Goal: Obtain resource: Download file/media

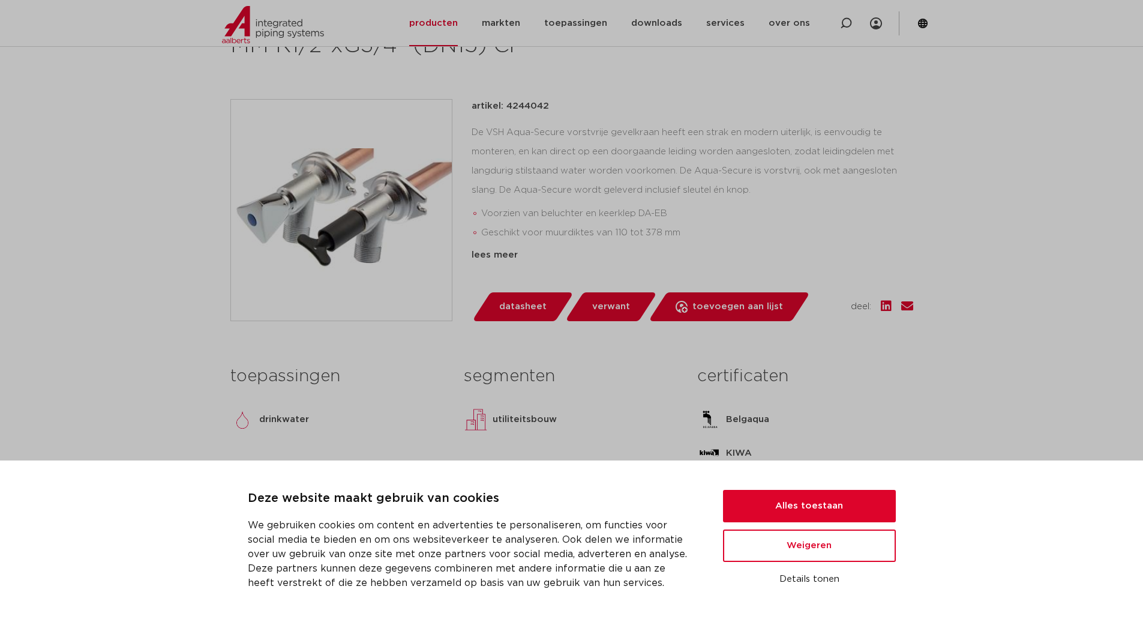
scroll to position [240, 0]
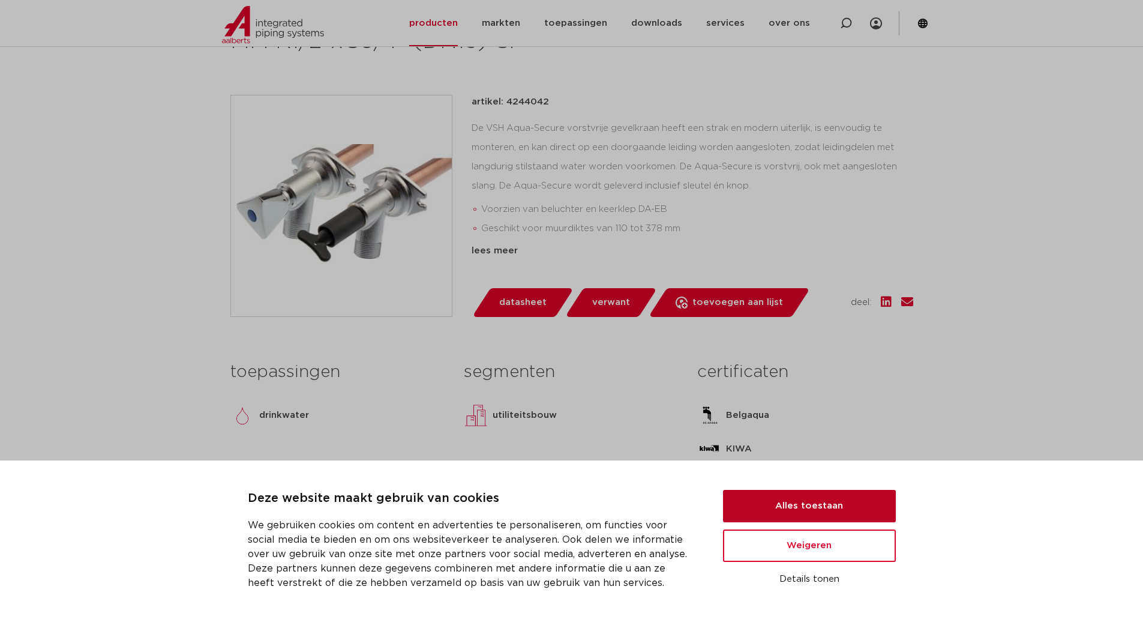
click at [791, 505] on button "Alles toestaan" at bounding box center [809, 506] width 173 height 32
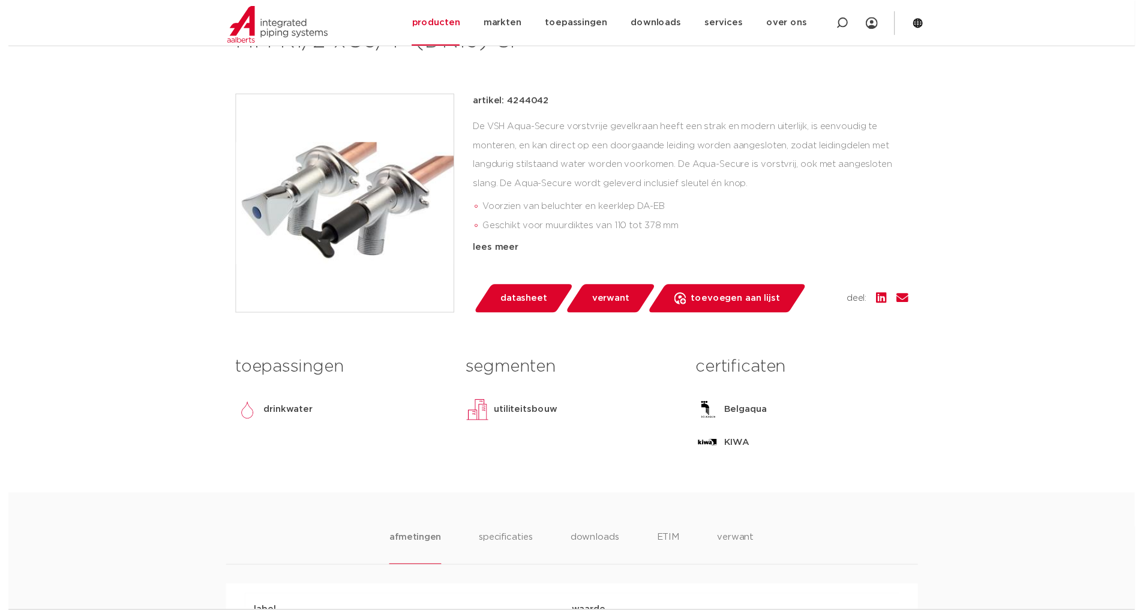
scroll to position [0, 0]
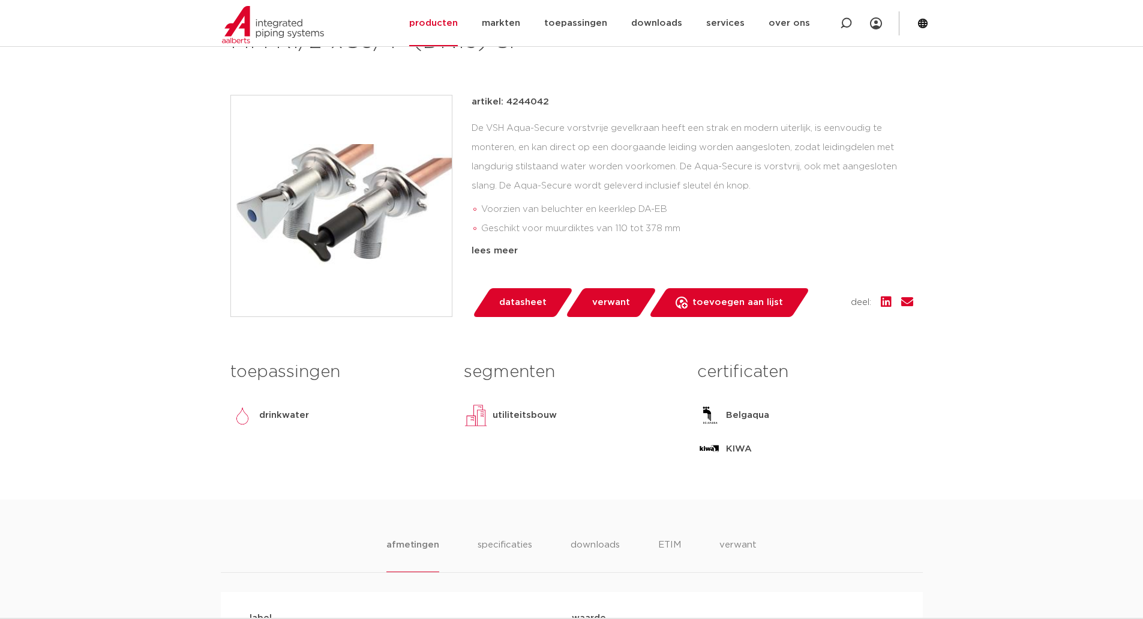
click at [505, 303] on span "datasheet" at bounding box center [522, 302] width 47 height 19
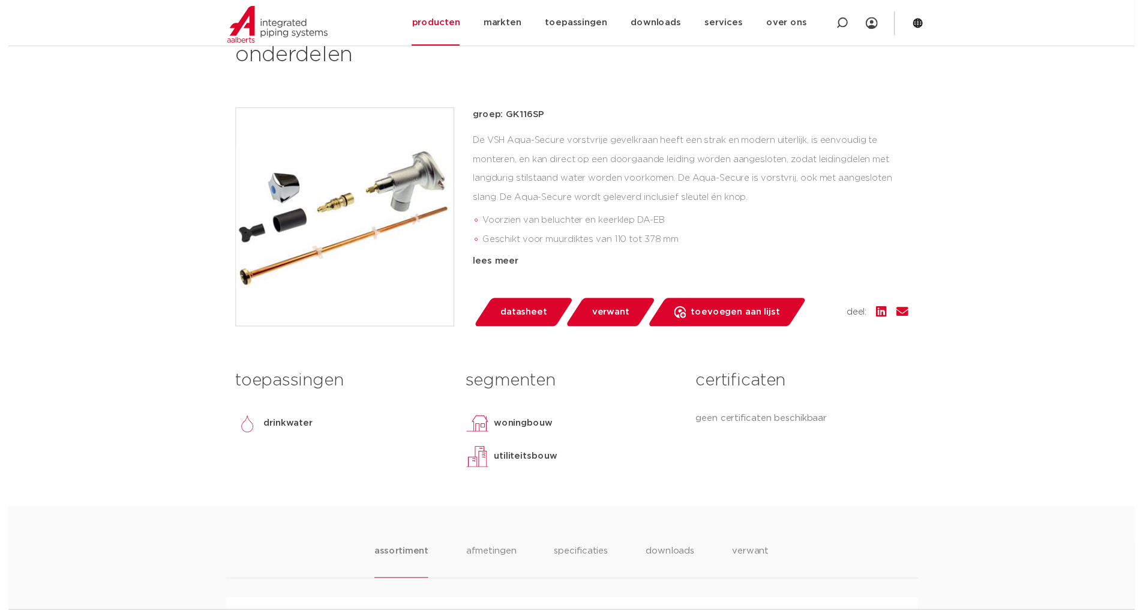
scroll to position [240, 0]
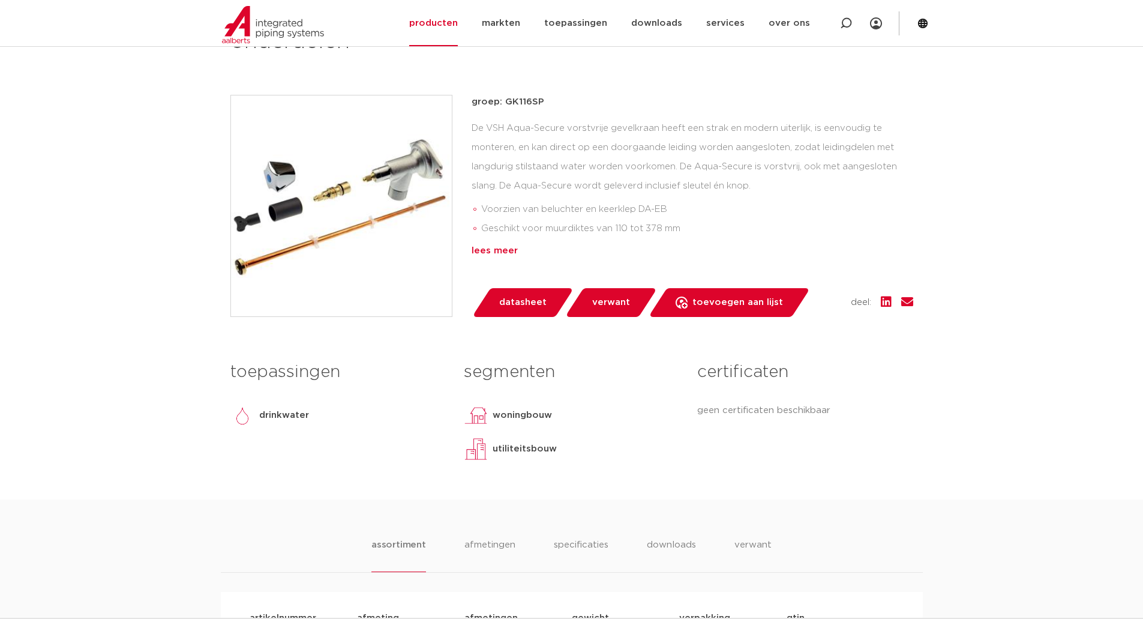
click at [506, 248] on div "lees meer" at bounding box center [693, 251] width 442 height 14
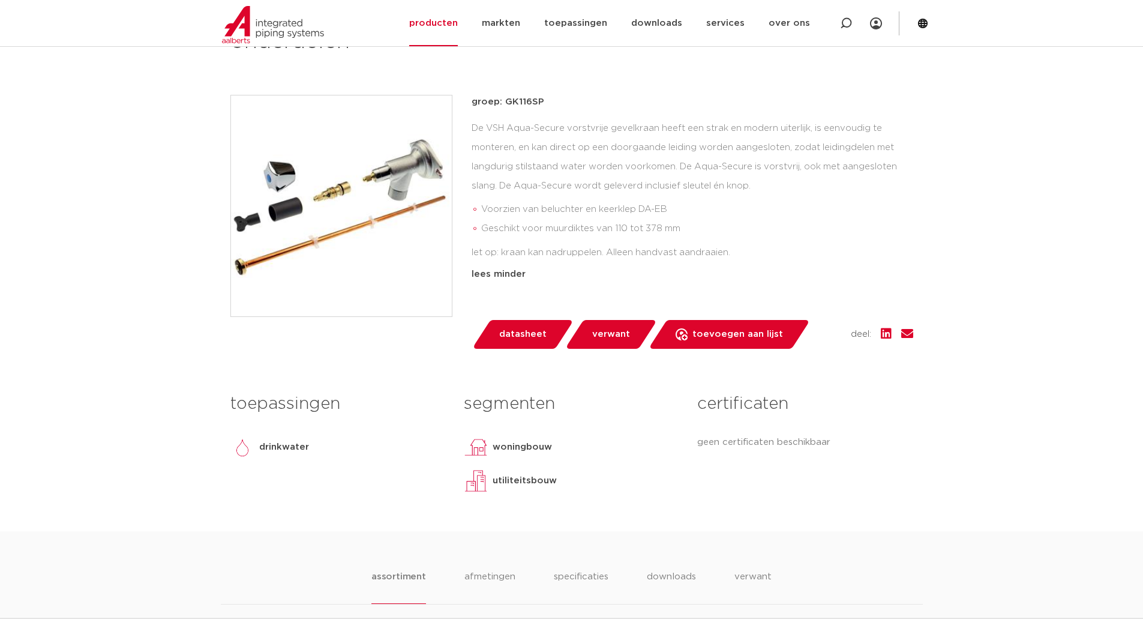
click at [521, 337] on span "datasheet" at bounding box center [522, 334] width 47 height 19
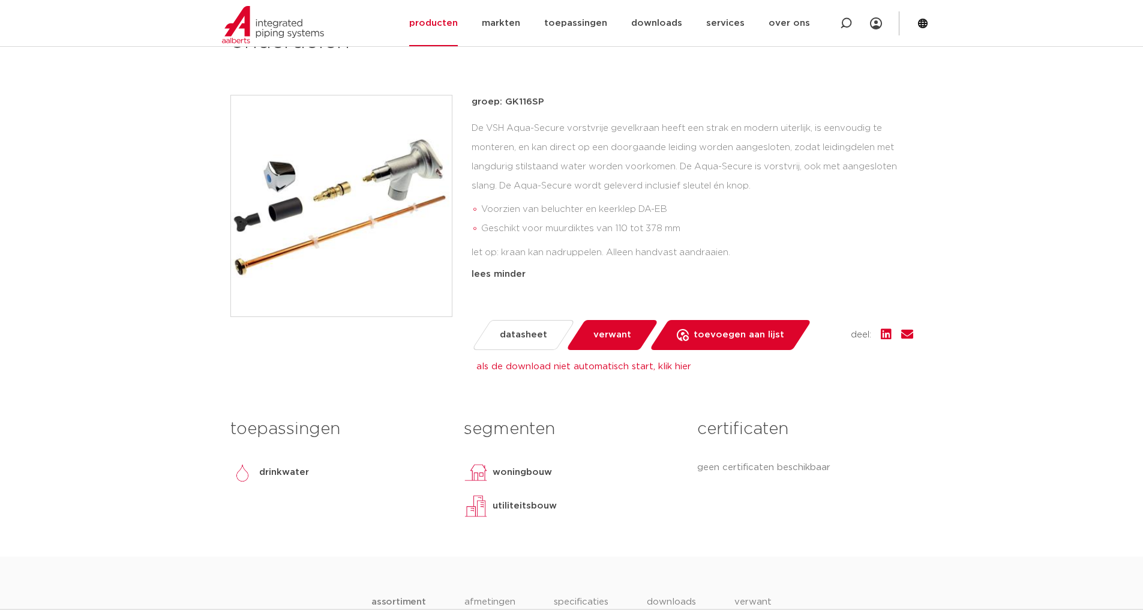
click at [610, 336] on span "verwant" at bounding box center [612, 334] width 38 height 19
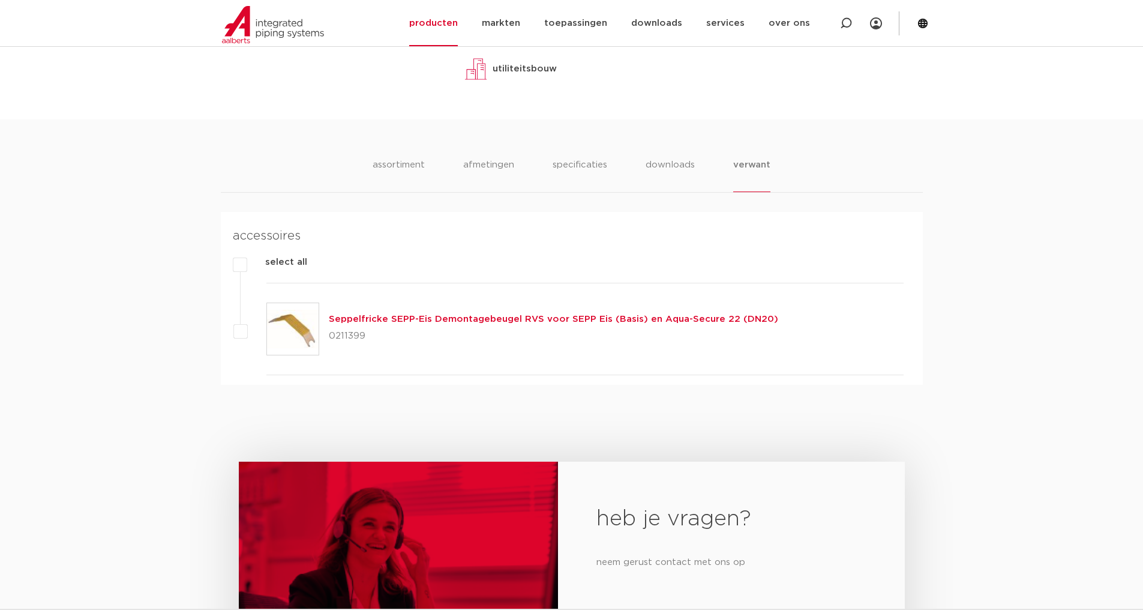
scroll to position [676, 0]
click at [660, 167] on li "downloads" at bounding box center [671, 175] width 50 height 34
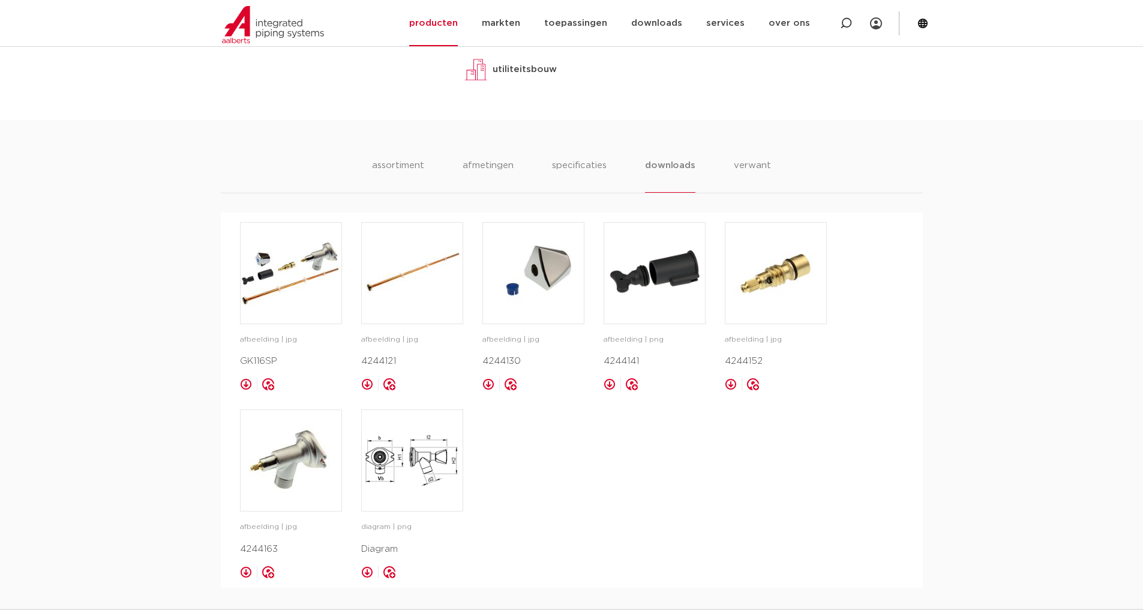
drag, startPoint x: 765, startPoint y: 359, endPoint x: 723, endPoint y: 364, distance: 42.2
click at [723, 364] on div "afbeelding | jpg GK116SP opslaan in my IPS afbeelding | jpg" at bounding box center [572, 400] width 664 height 356
copy p "4244152"
click at [400, 274] on img at bounding box center [412, 273] width 101 height 101
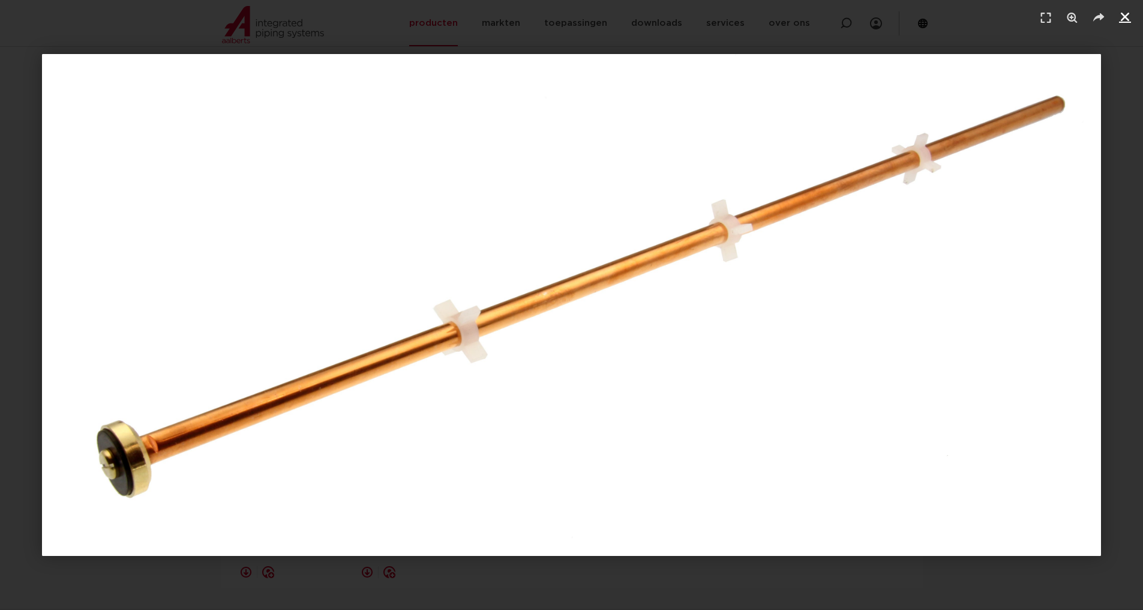
click at [1121, 16] on icon "Sluiten (Esc)" at bounding box center [1125, 17] width 12 height 12
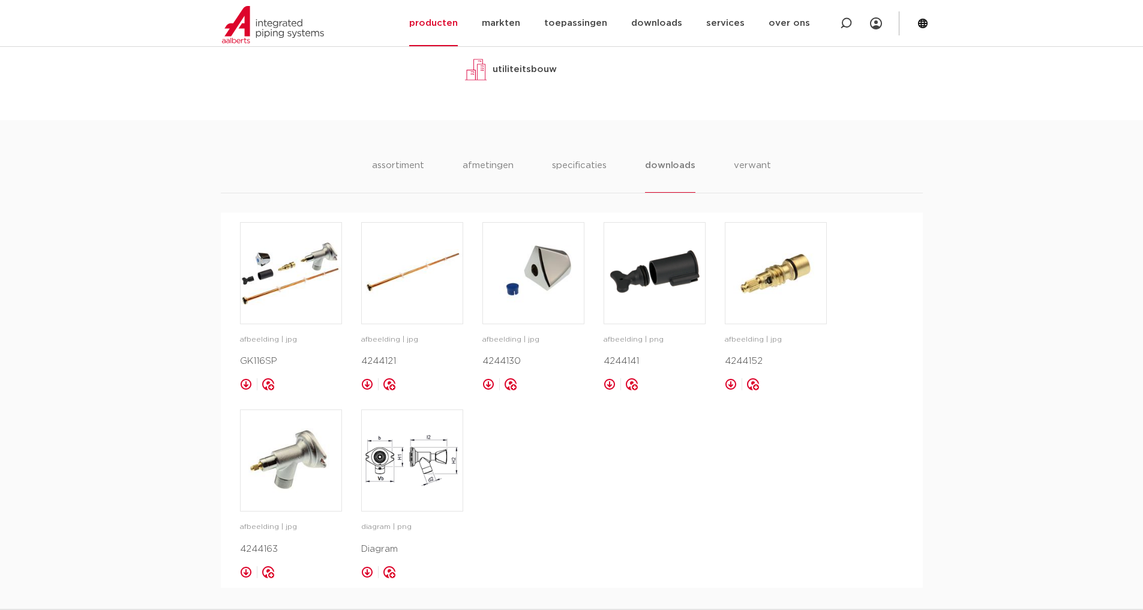
drag, startPoint x: 378, startPoint y: 362, endPoint x: 359, endPoint y: 364, distance: 19.3
click at [359, 364] on div "afbeelding | jpg GK116SP opslaan in my IPS afbeelding | jpg" at bounding box center [572, 400] width 664 height 356
copy p "4244121"
click at [282, 280] on img at bounding box center [291, 273] width 101 height 101
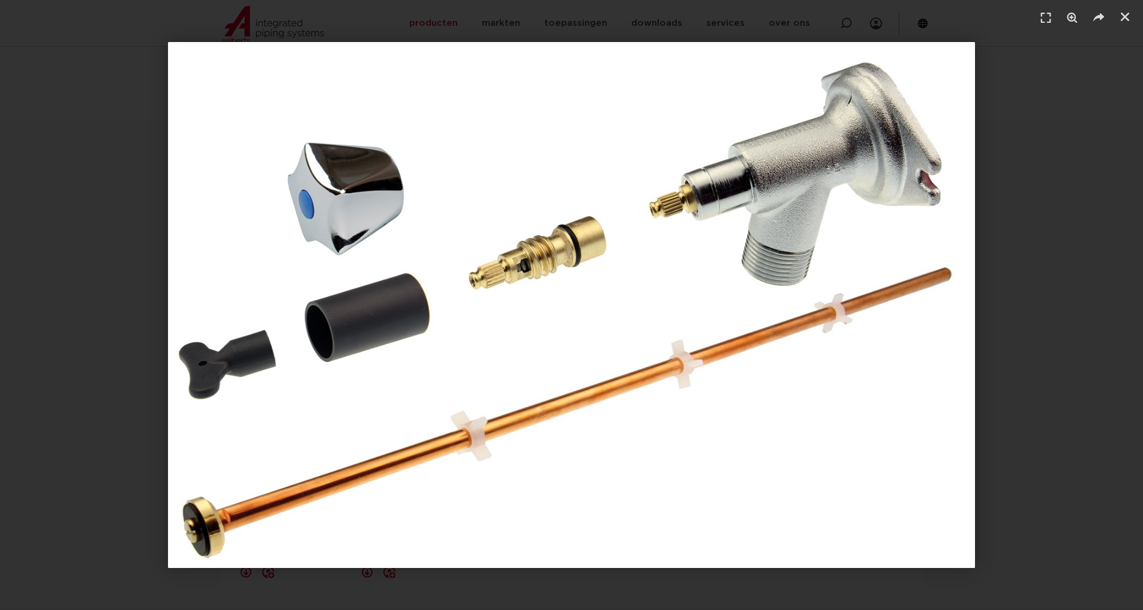
click at [1026, 126] on div "1 / 1" at bounding box center [571, 305] width 1059 height 526
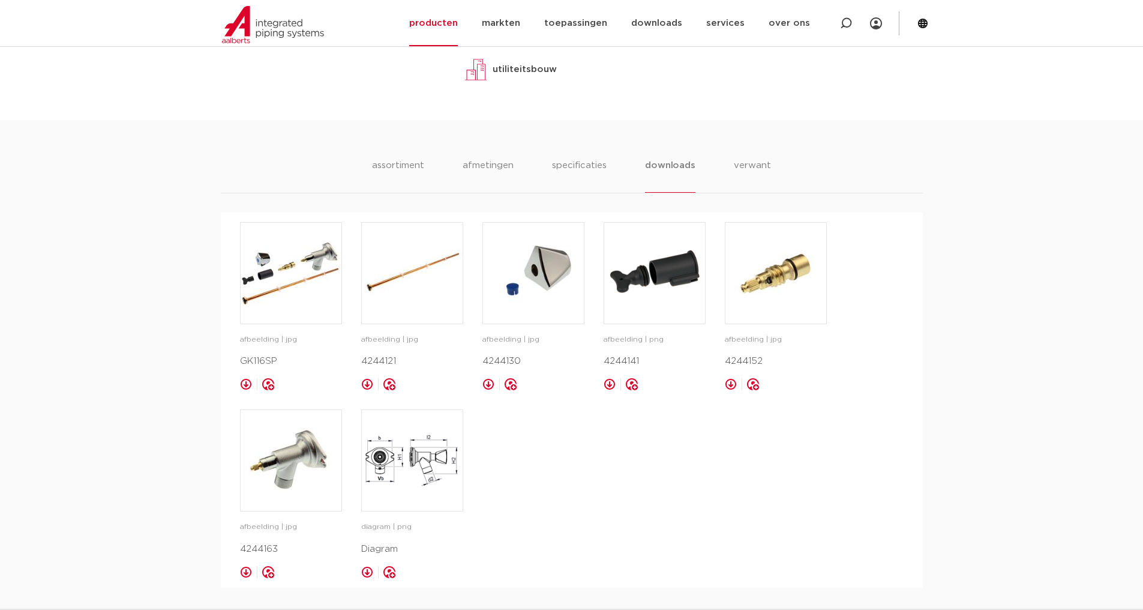
drag, startPoint x: 277, startPoint y: 361, endPoint x: 241, endPoint y: 365, distance: 36.8
click at [241, 365] on p "GK116SP" at bounding box center [291, 361] width 102 height 14
copy p "GK116SP"
click at [757, 168] on li "verwant" at bounding box center [752, 175] width 37 height 34
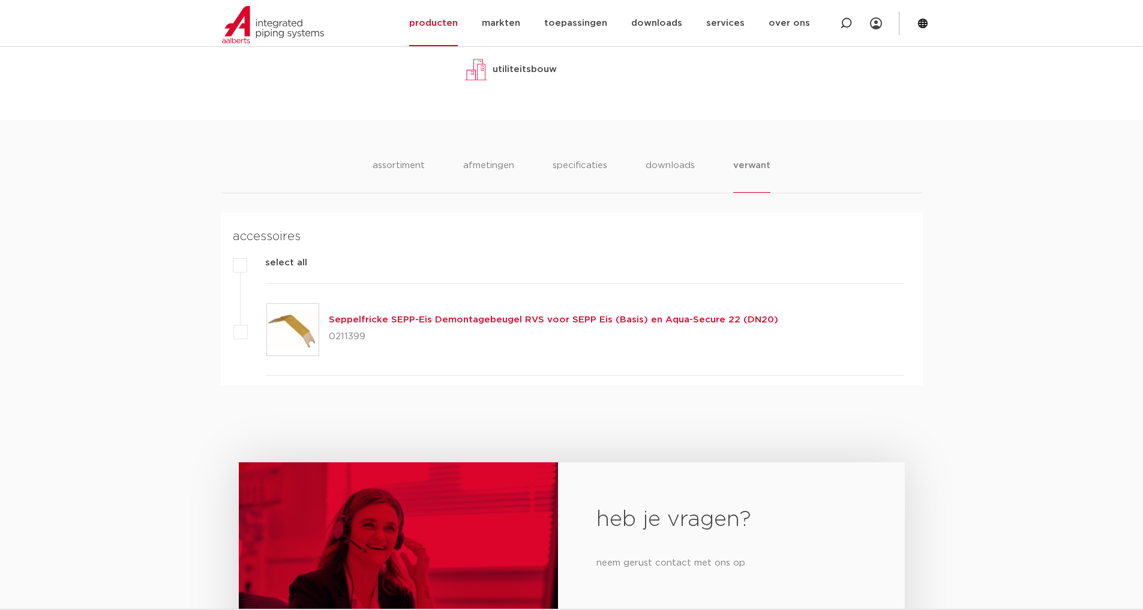
drag, startPoint x: 367, startPoint y: 335, endPoint x: 329, endPoint y: 336, distance: 37.2
click at [329, 336] on p "0211399" at bounding box center [553, 336] width 449 height 19
copy p "0211399"
